Goal: Browse casually

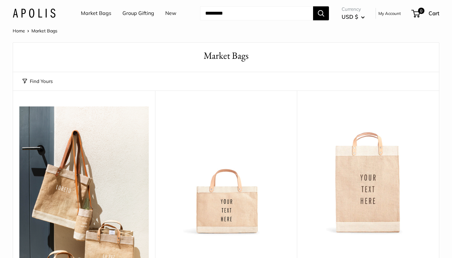
click at [41, 16] on img at bounding box center [34, 13] width 43 height 9
click at [33, 16] on img at bounding box center [34, 13] width 43 height 9
